Goal: Task Accomplishment & Management: Use online tool/utility

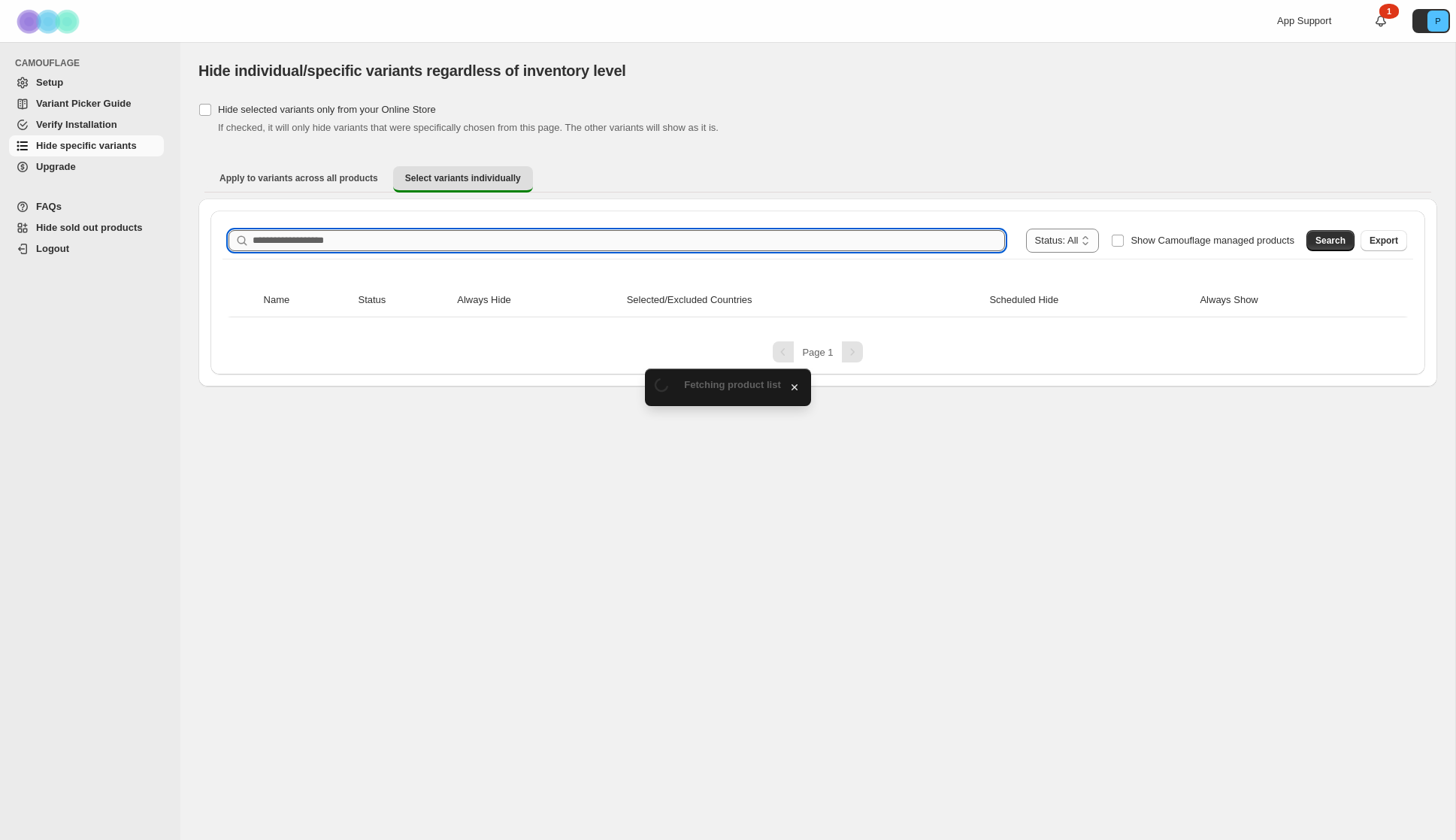
click at [321, 238] on input "Search product name" at bounding box center [628, 240] width 752 height 21
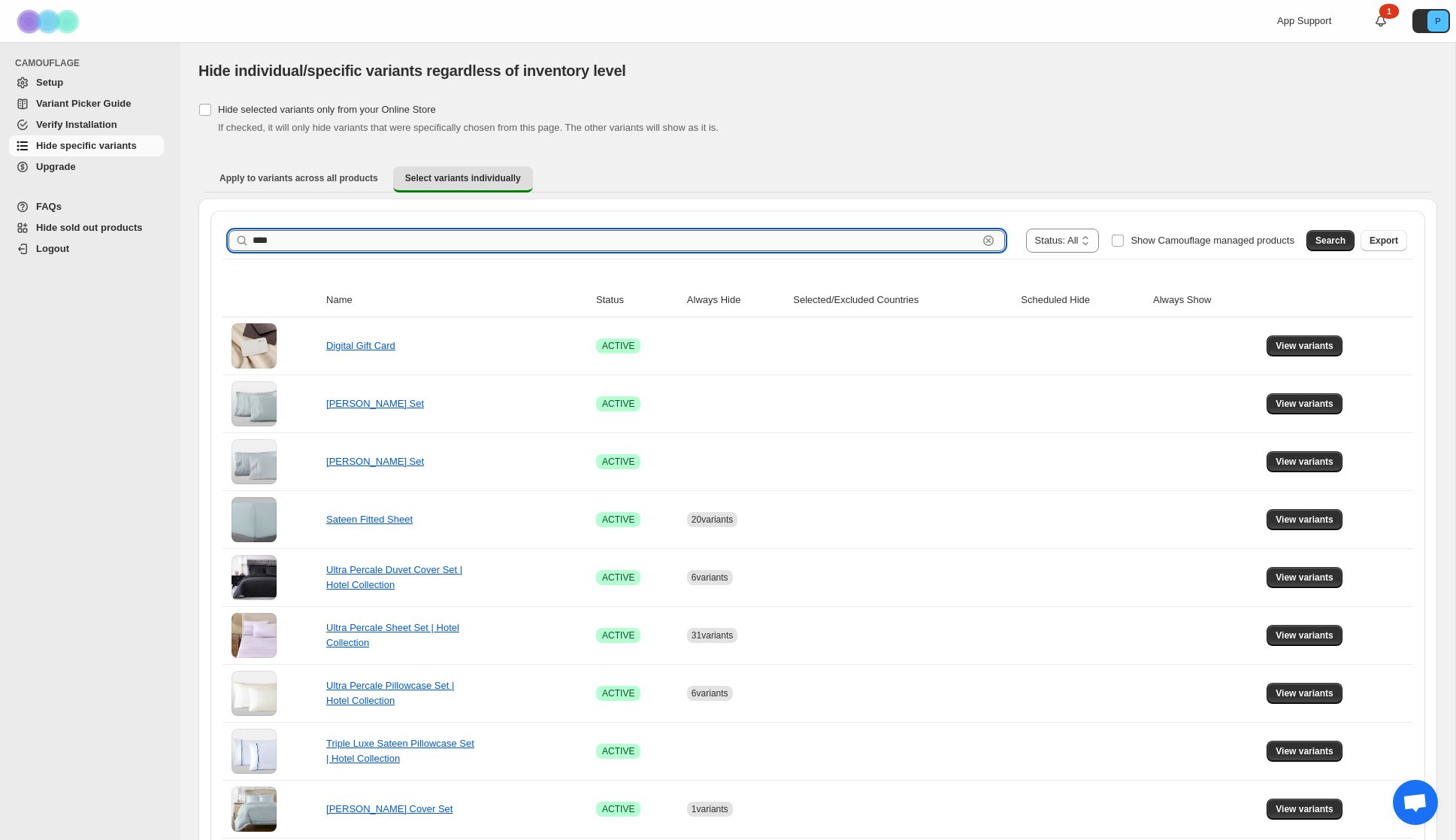
scroll to position [20, 0]
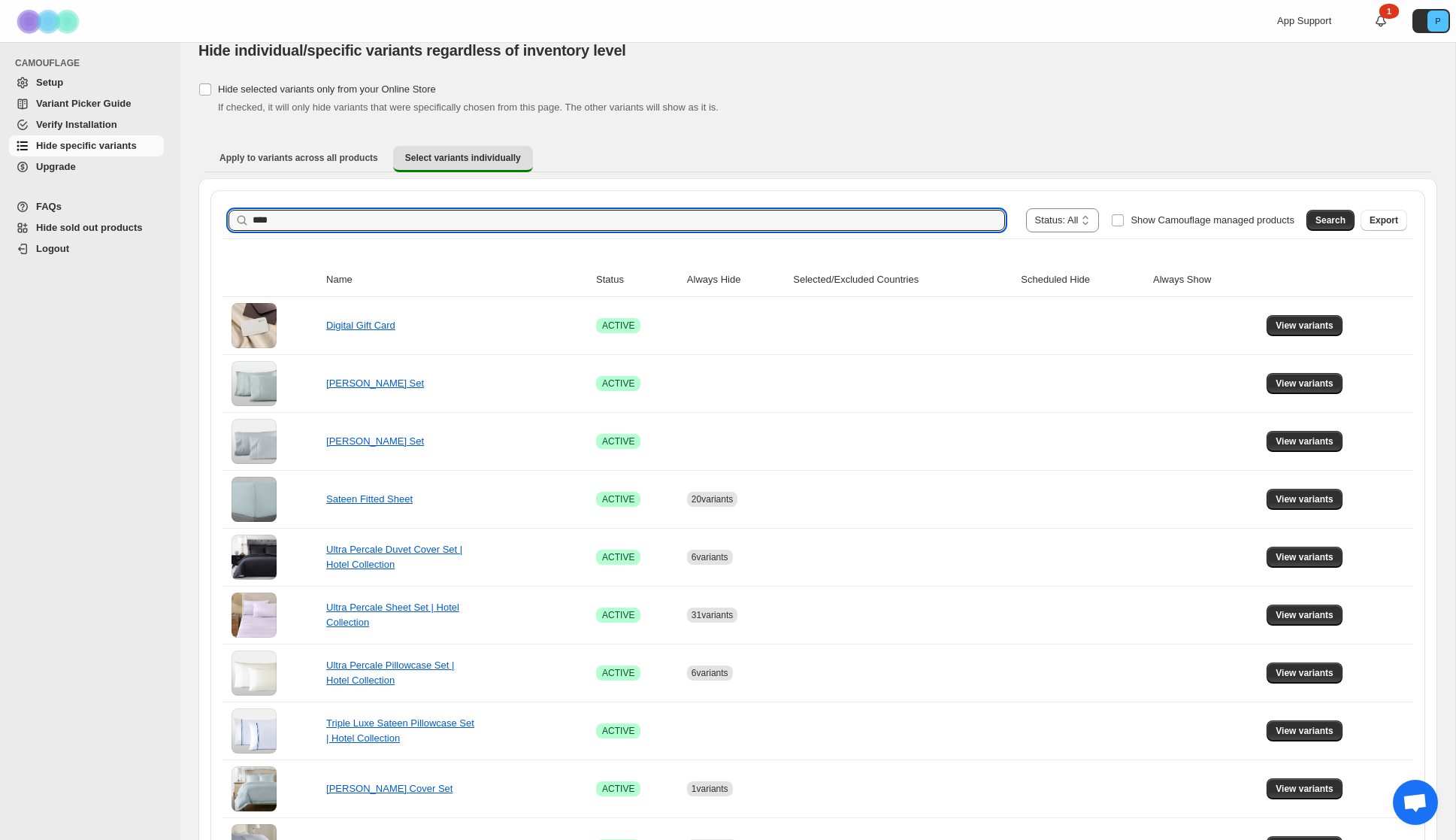
click at [1330, 219] on span "Search" at bounding box center [1331, 220] width 30 height 12
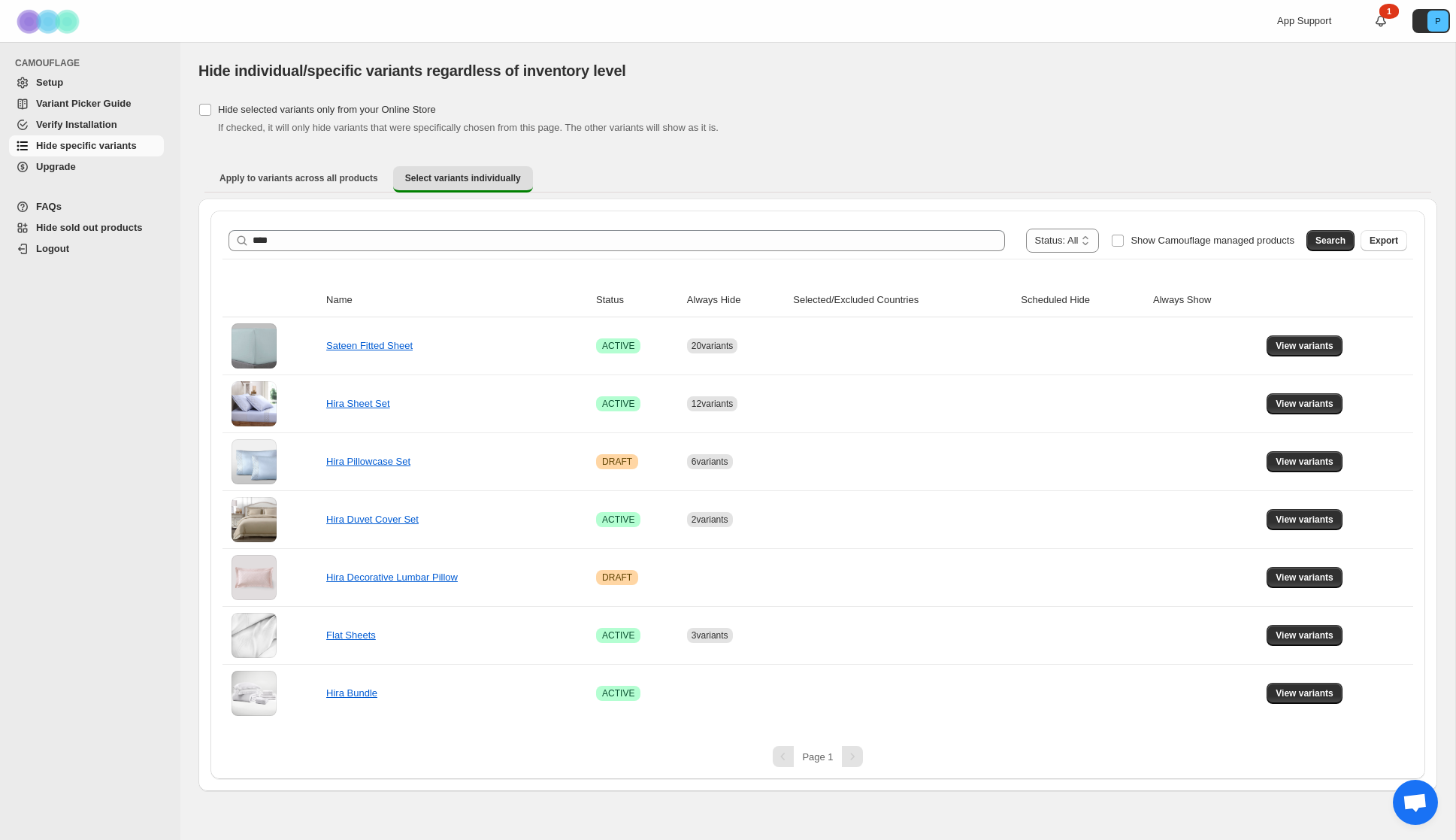
scroll to position [0, 0]
click at [1306, 399] on span "View variants" at bounding box center [1304, 404] width 57 height 12
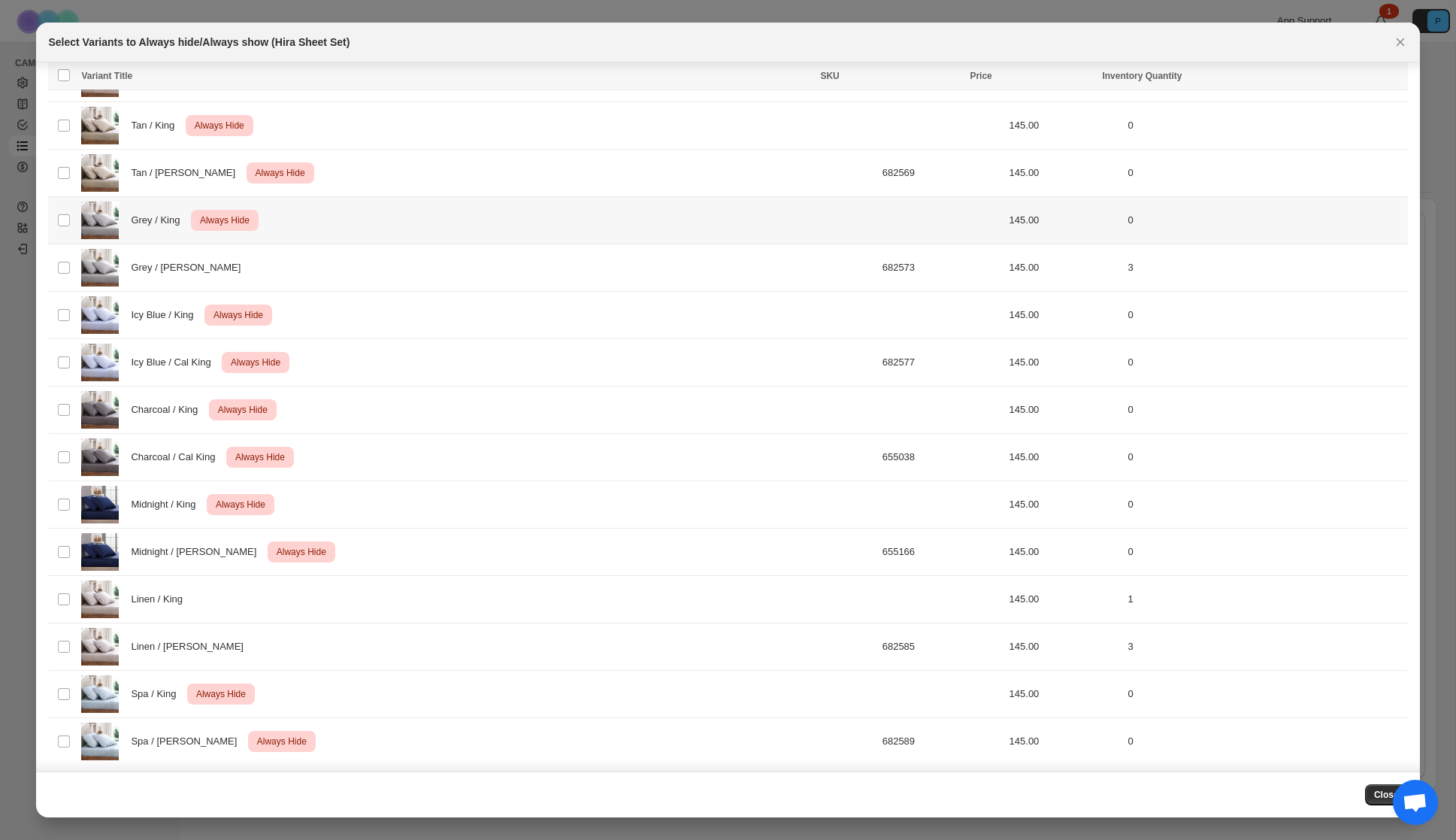
scroll to position [130, 0]
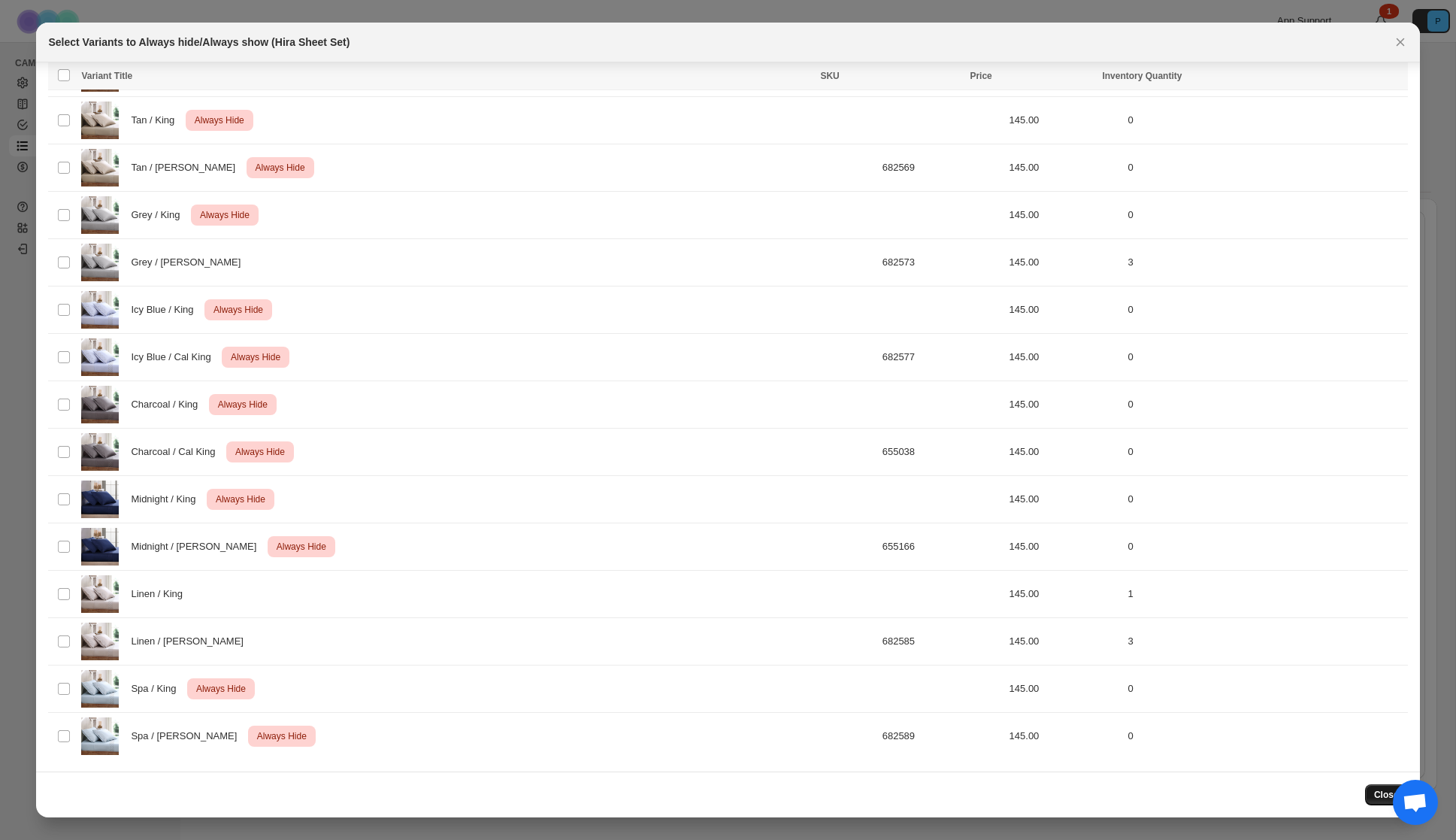
click at [1375, 795] on span "Close" at bounding box center [1387, 795] width 25 height 12
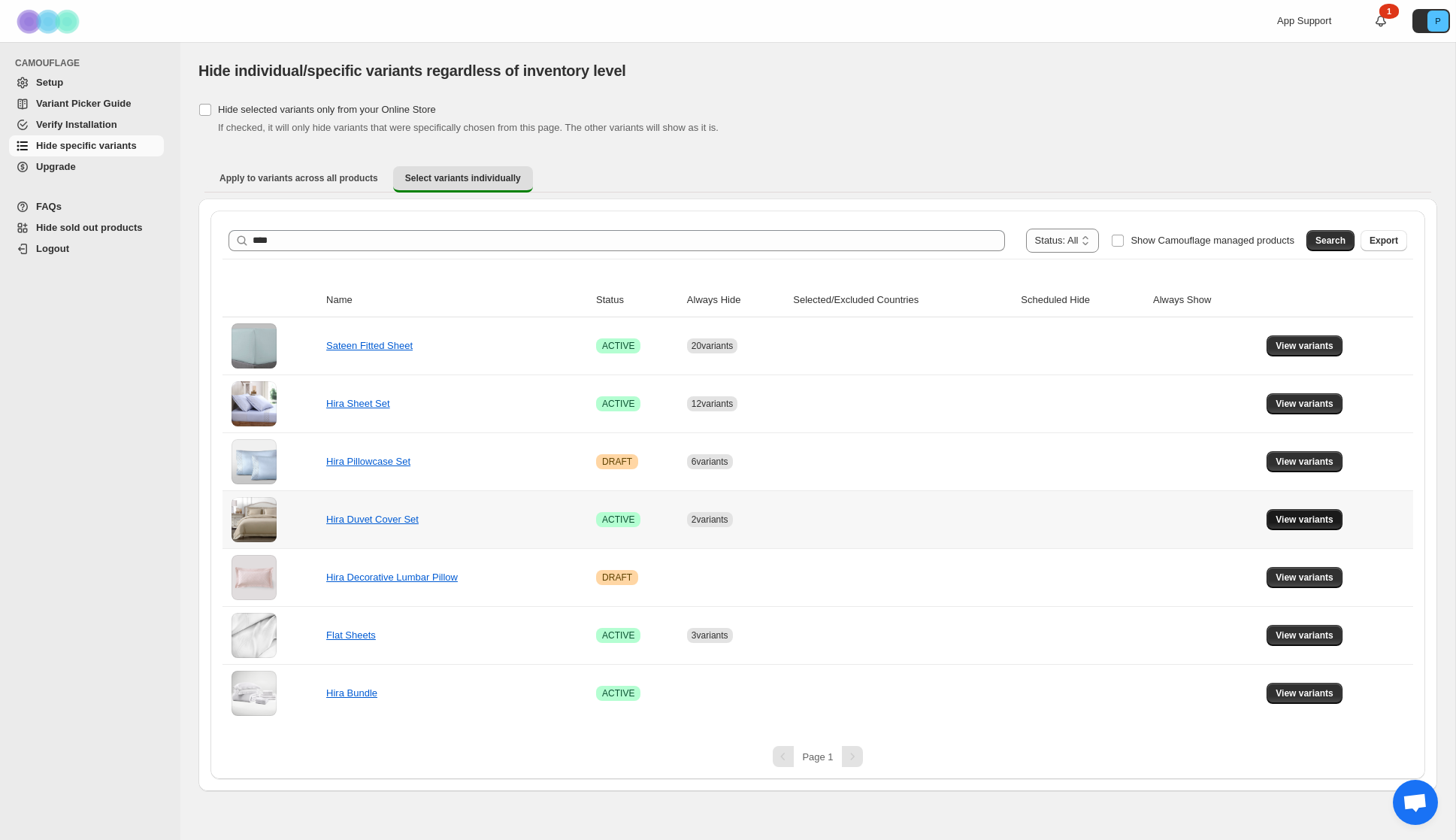
click at [1311, 529] on button "View variants" at bounding box center [1304, 520] width 76 height 21
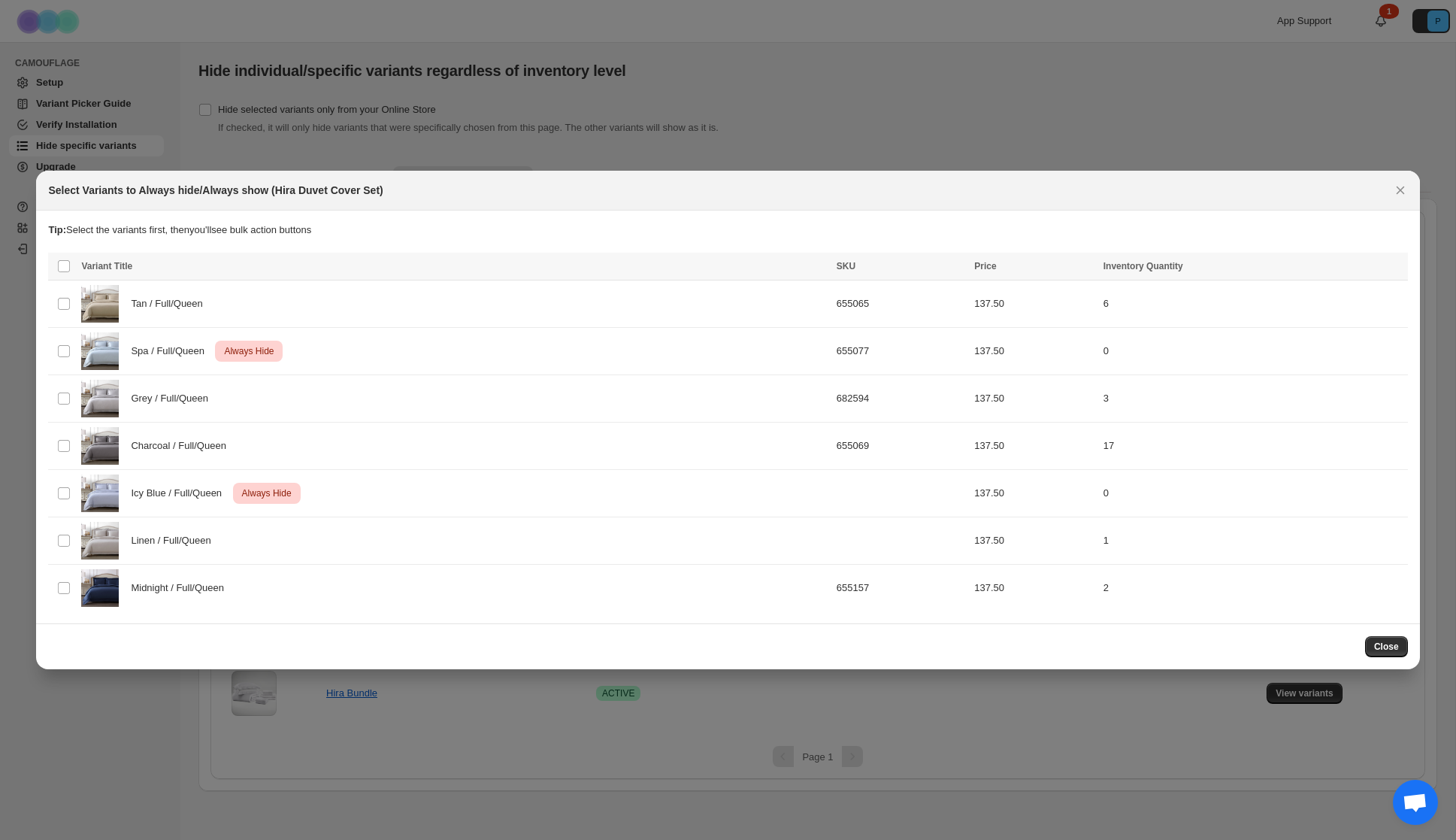
drag, startPoint x: 1378, startPoint y: 641, endPoint x: 1357, endPoint y: 634, distance: 22.1
click at [1378, 641] on button "Close" at bounding box center [1387, 647] width 43 height 21
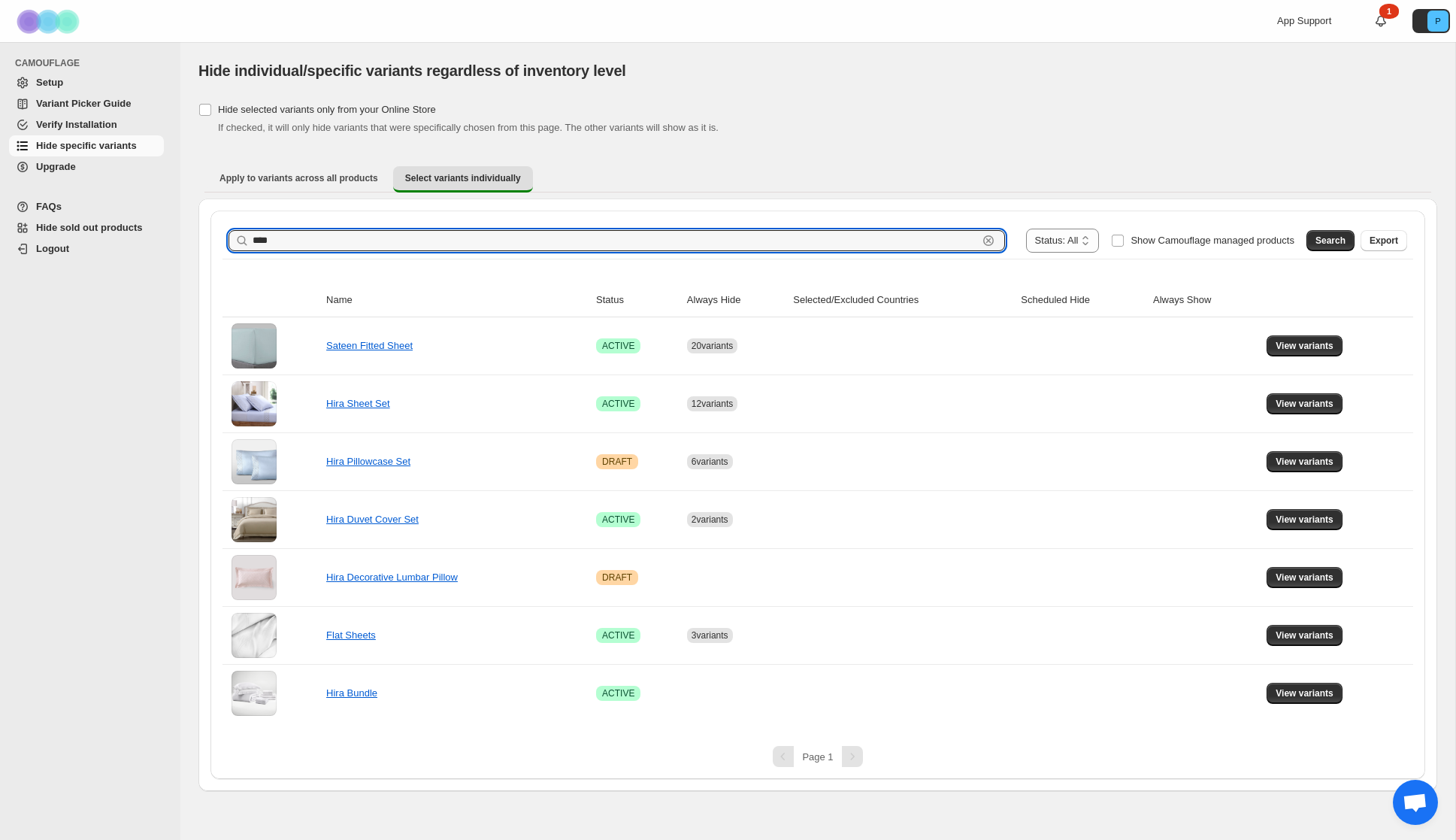
drag, startPoint x: 297, startPoint y: 245, endPoint x: 223, endPoint y: 242, distance: 74.1
click at [223, 242] on div "**********" at bounding box center [819, 241] width 1191 height 36
type input "**********"
click at [1338, 236] on span "Search" at bounding box center [1331, 241] width 30 height 12
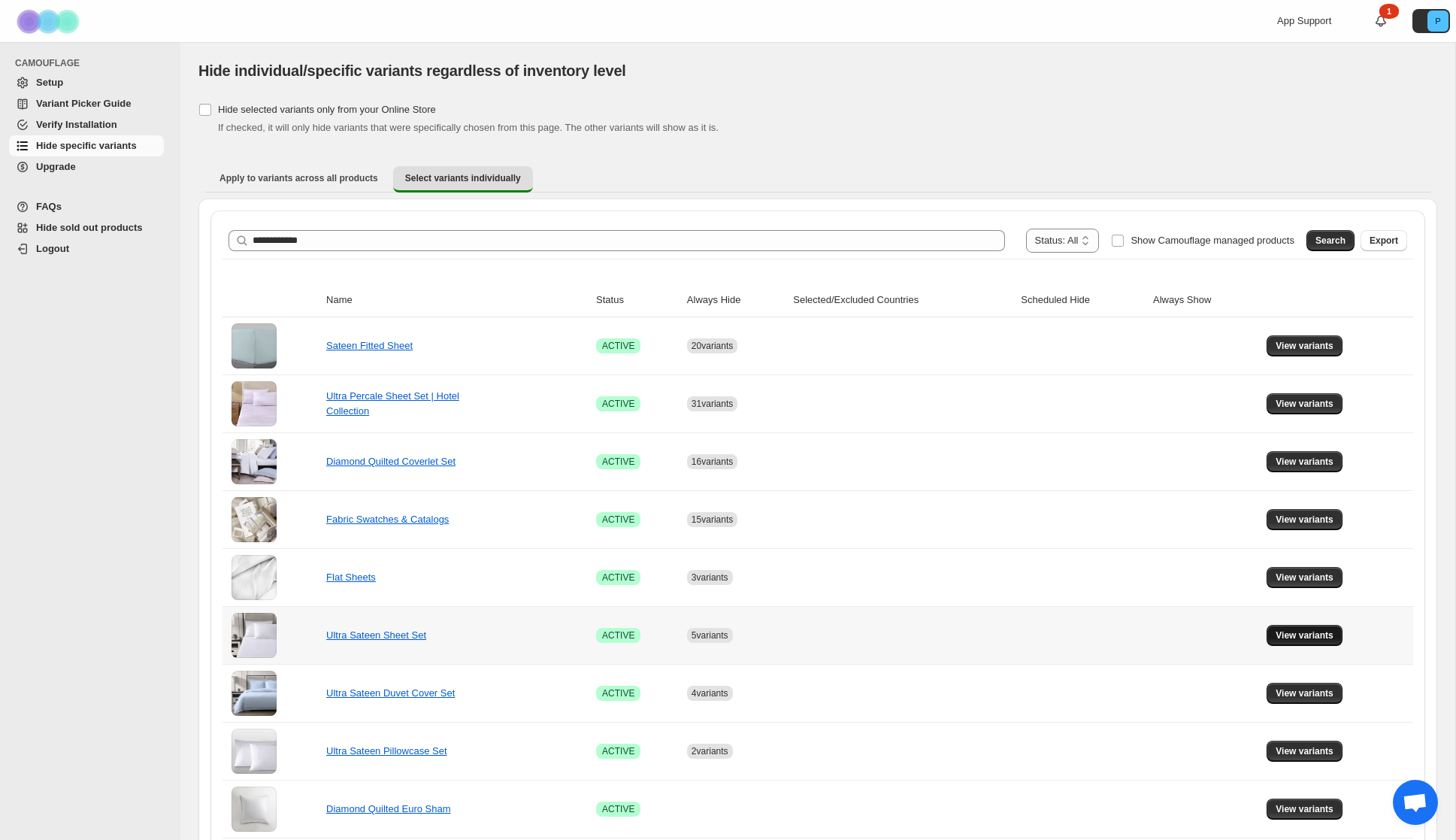
click at [1303, 638] on span "View variants" at bounding box center [1304, 636] width 57 height 12
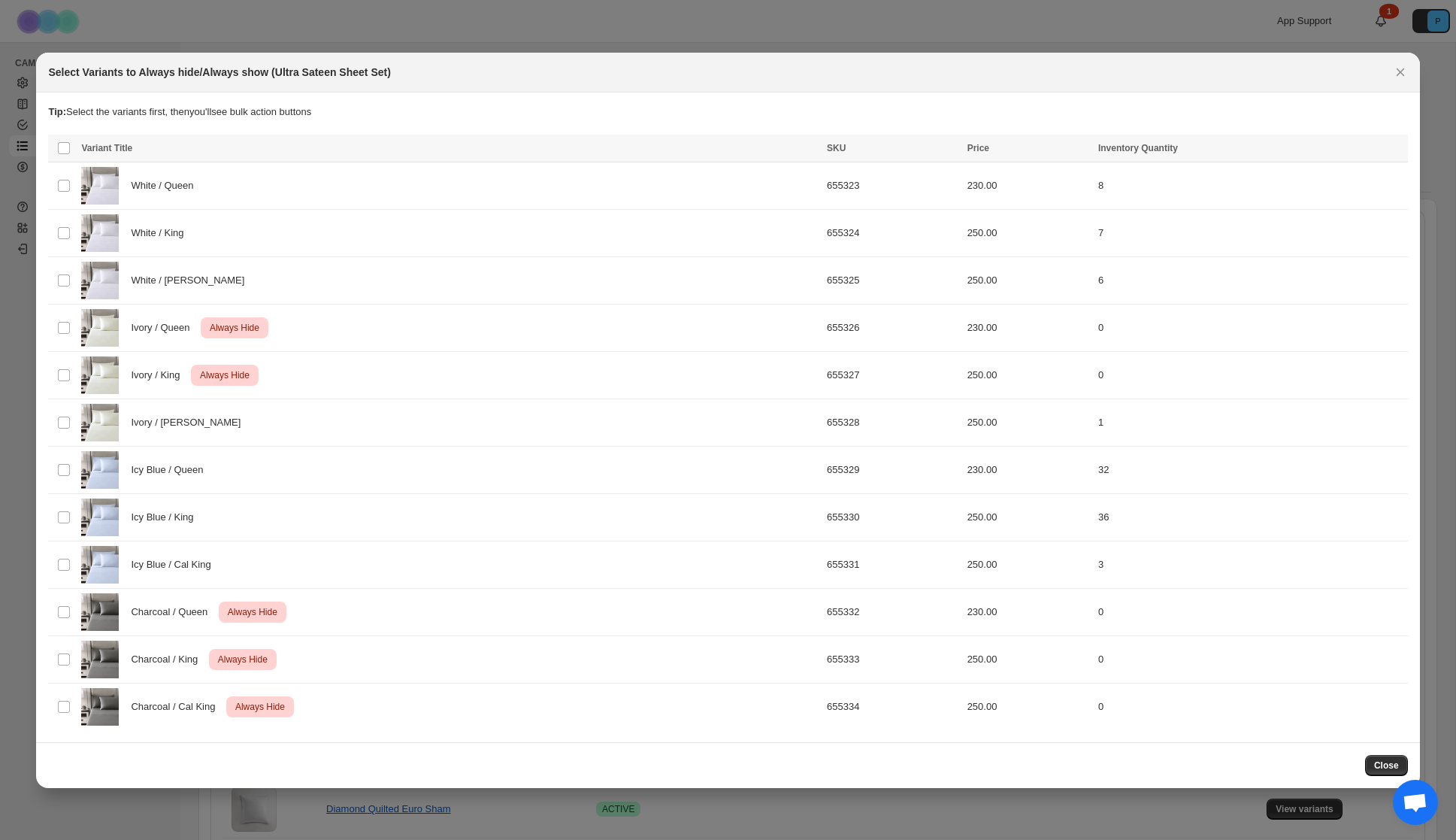
click at [1387, 762] on span "Close" at bounding box center [1387, 766] width 25 height 12
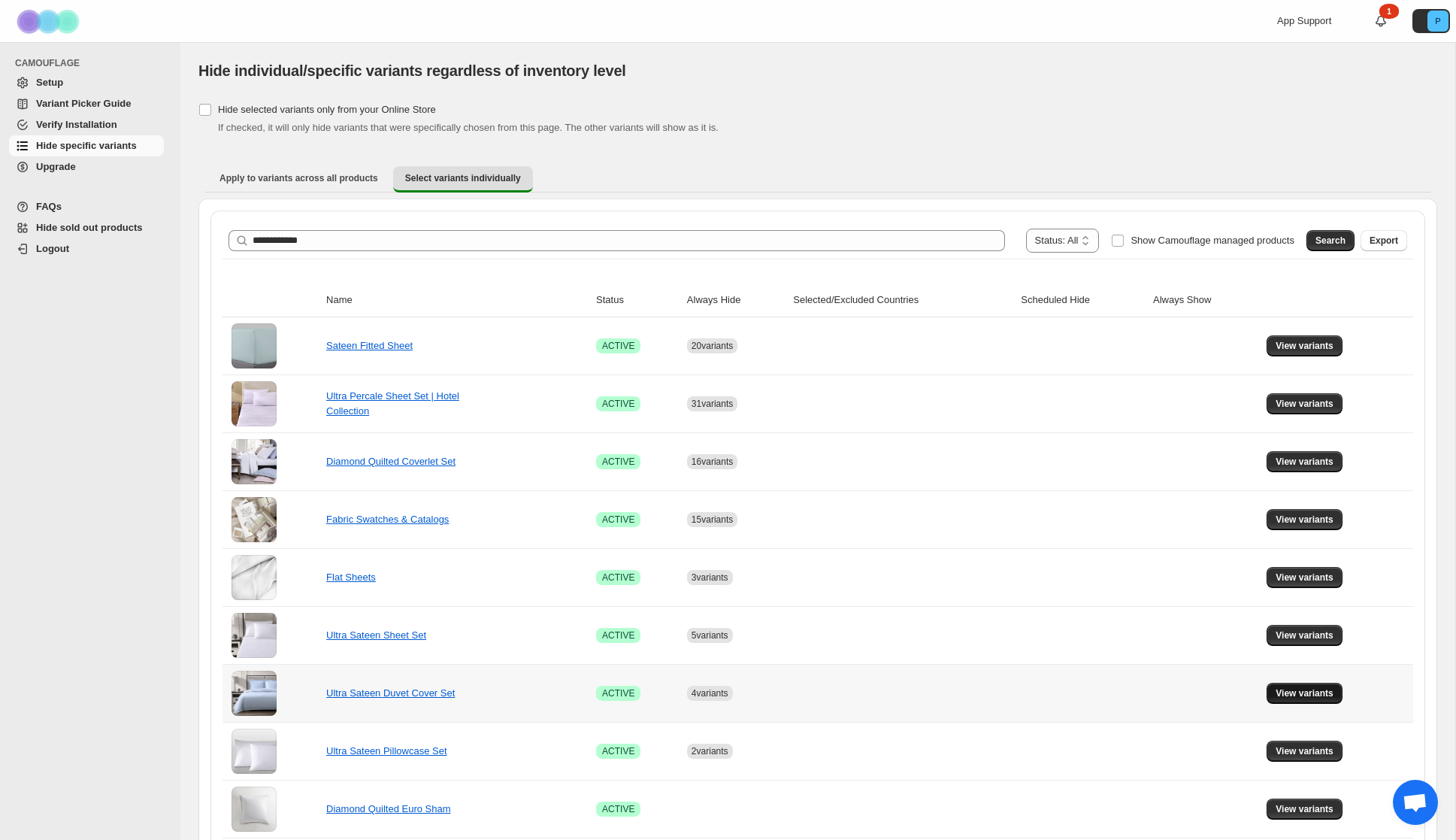
click at [1323, 696] on span "View variants" at bounding box center [1304, 693] width 57 height 12
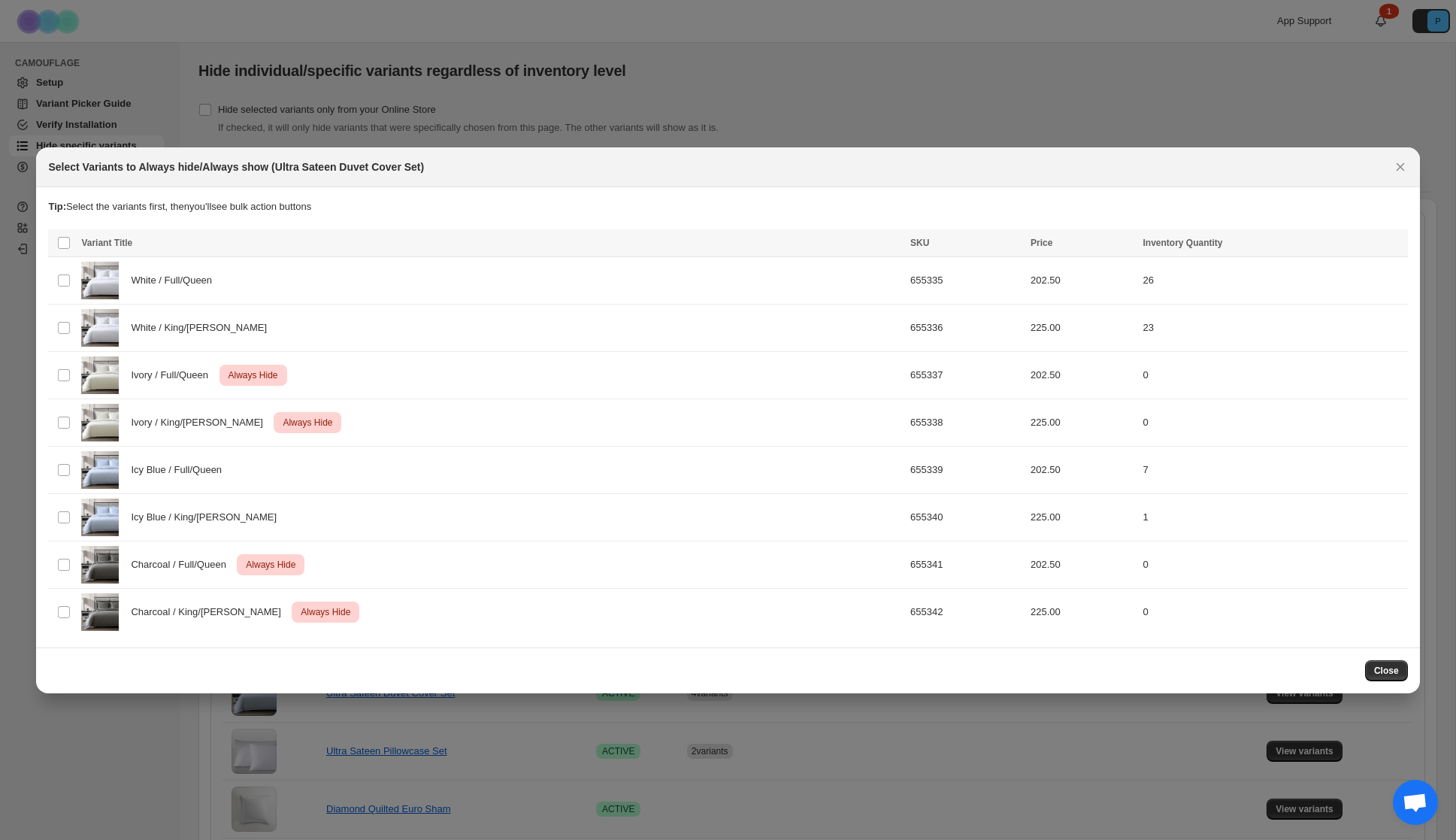
click at [1375, 670] on span "Close" at bounding box center [1387, 671] width 25 height 12
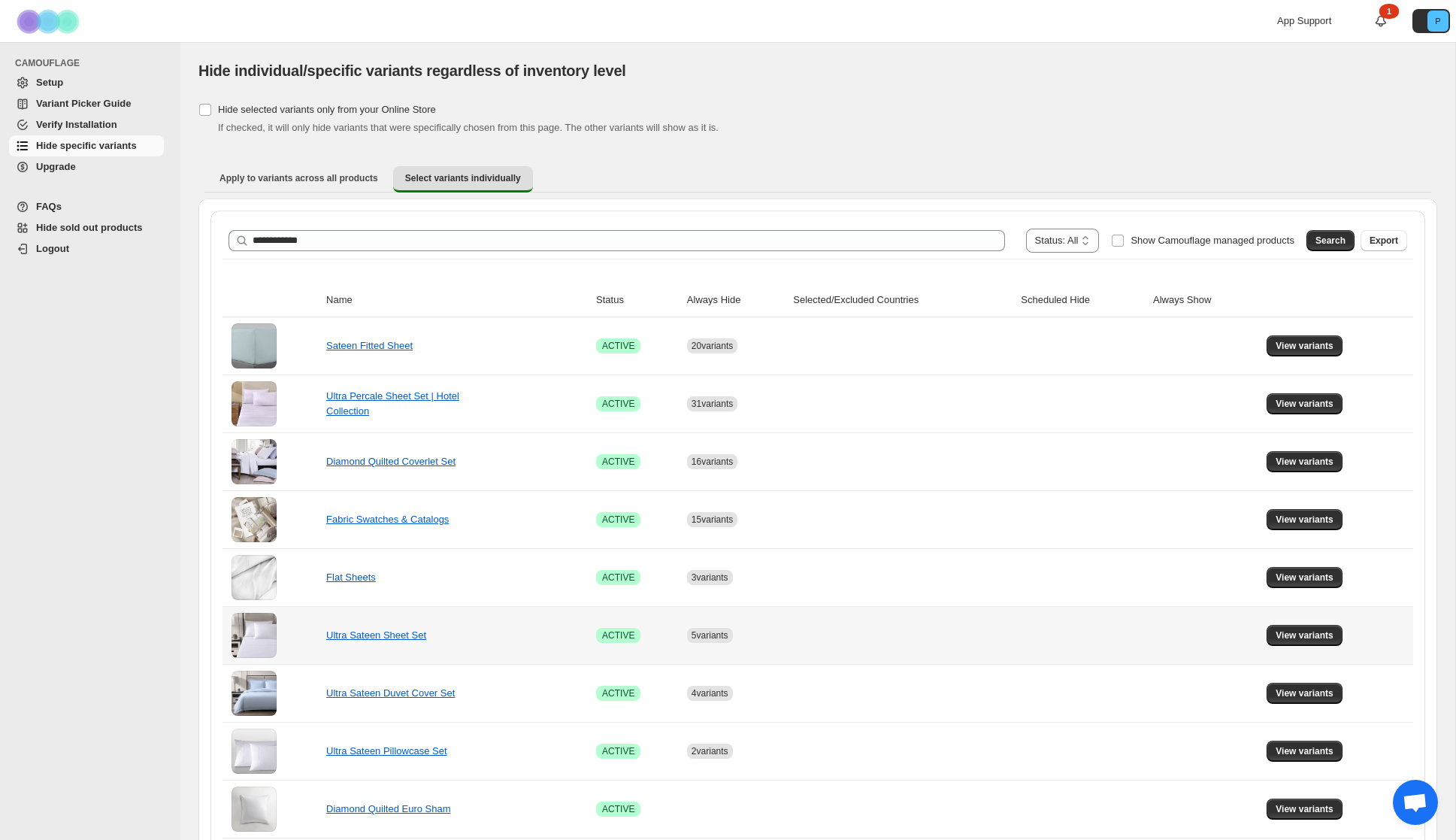
scroll to position [33, 0]
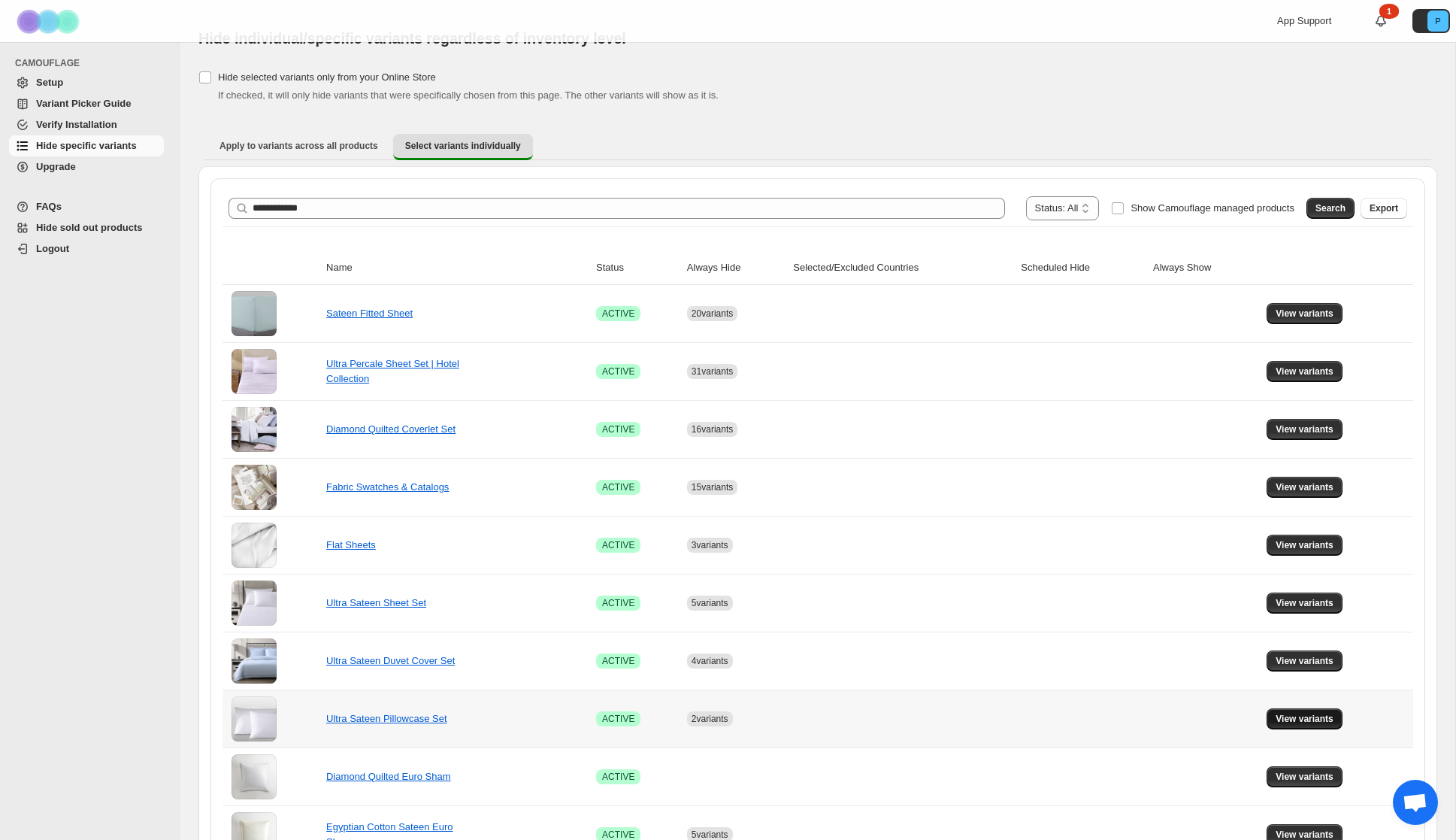
click at [1319, 719] on span "View variants" at bounding box center [1304, 719] width 57 height 12
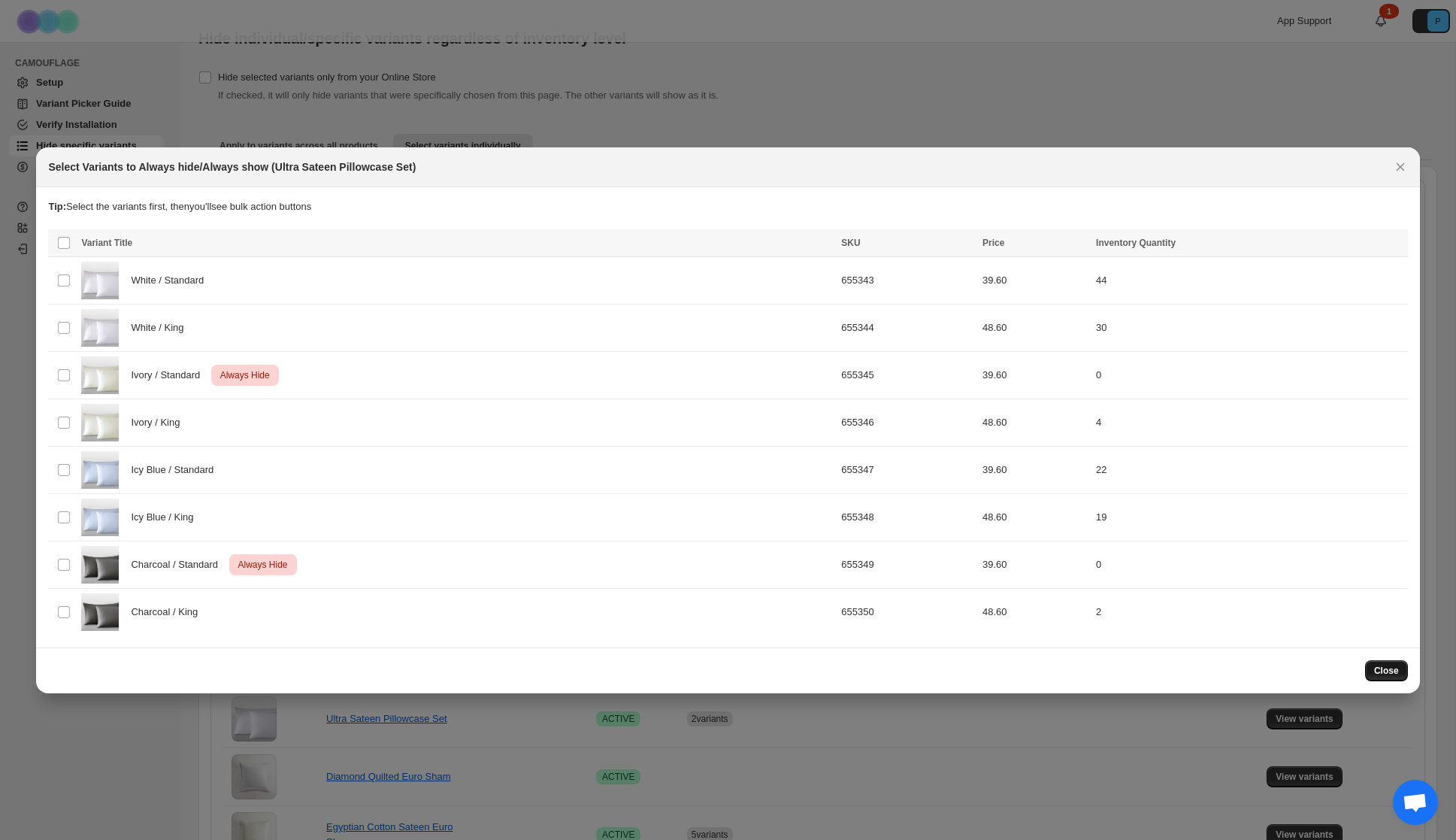
click at [1385, 674] on span "Close" at bounding box center [1387, 671] width 25 height 12
